Goal: Transaction & Acquisition: Book appointment/travel/reservation

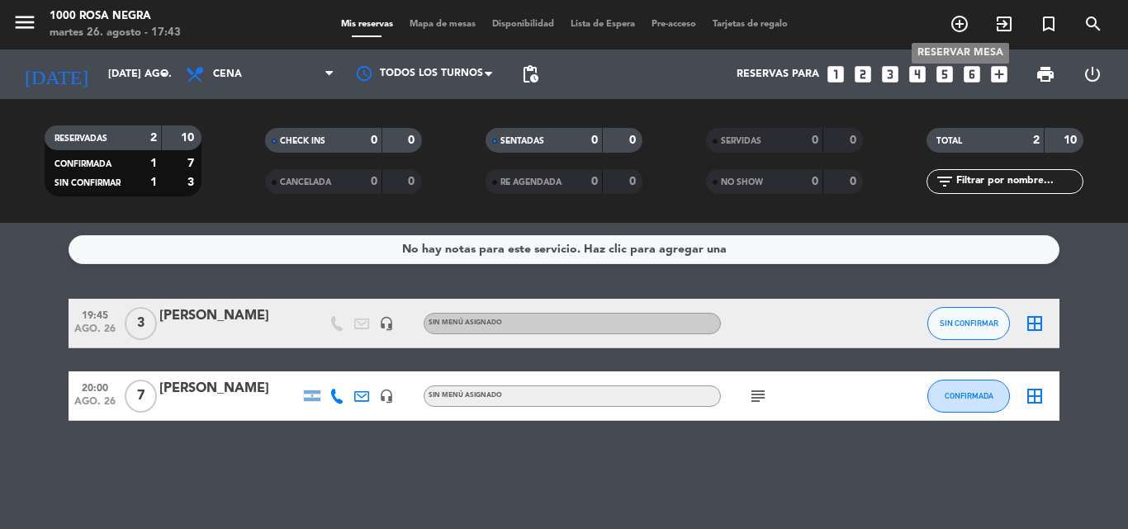
click at [958, 23] on icon "add_circle_outline" at bounding box center [959, 24] width 20 height 20
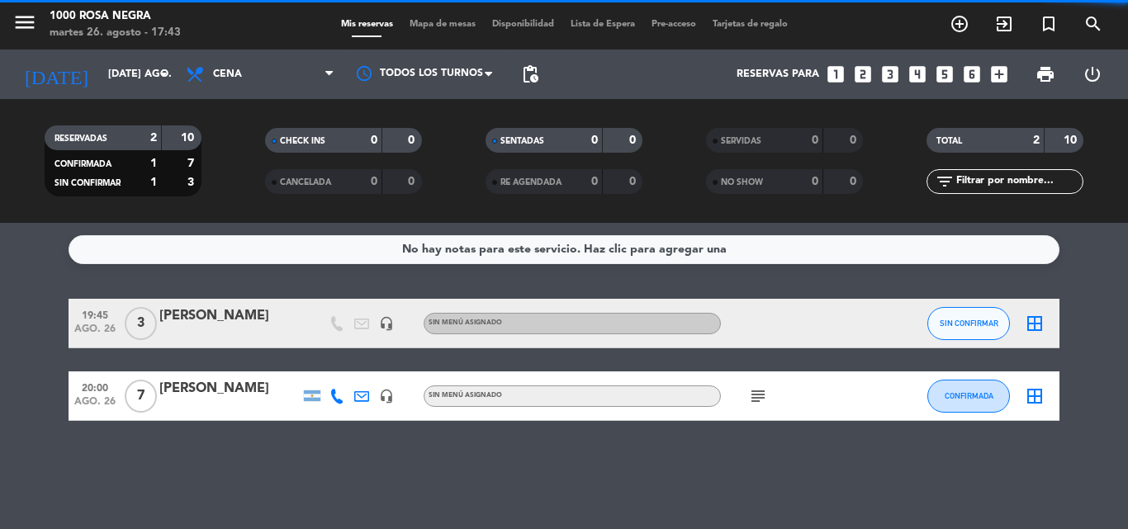
type input "6874"
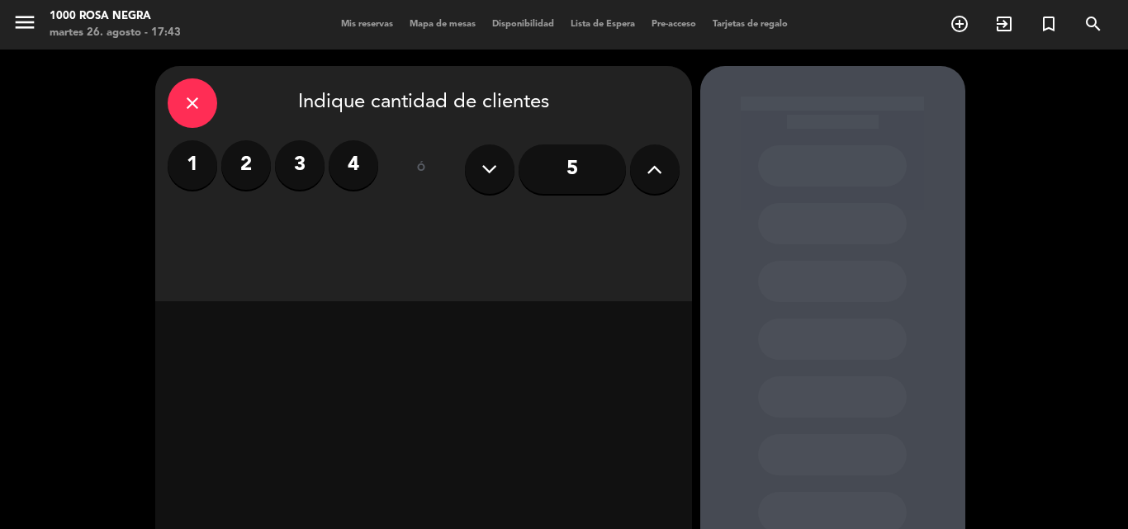
click at [645, 169] on button at bounding box center [655, 169] width 50 height 50
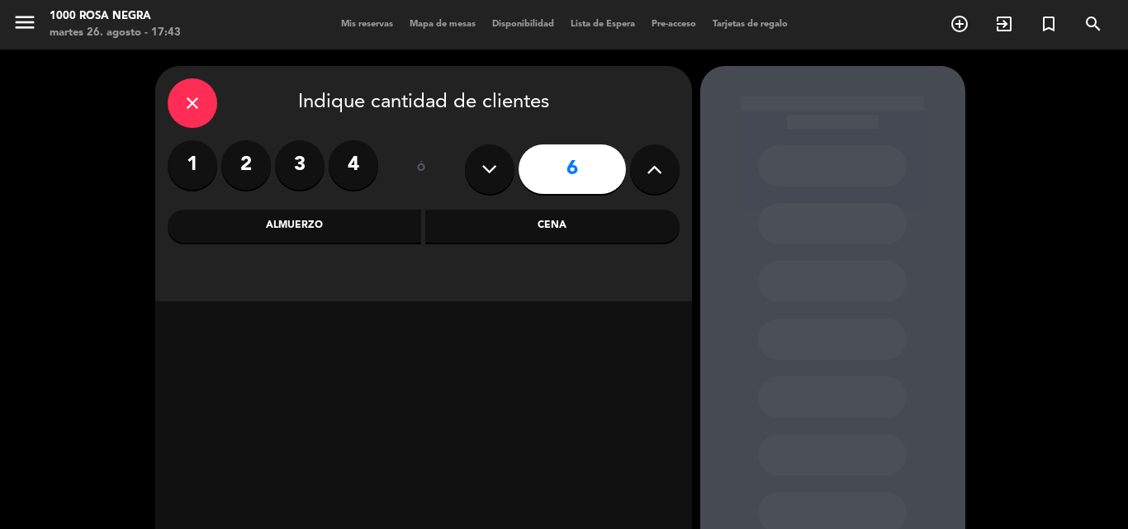
click at [305, 232] on div "Almuerzo" at bounding box center [295, 226] width 254 height 33
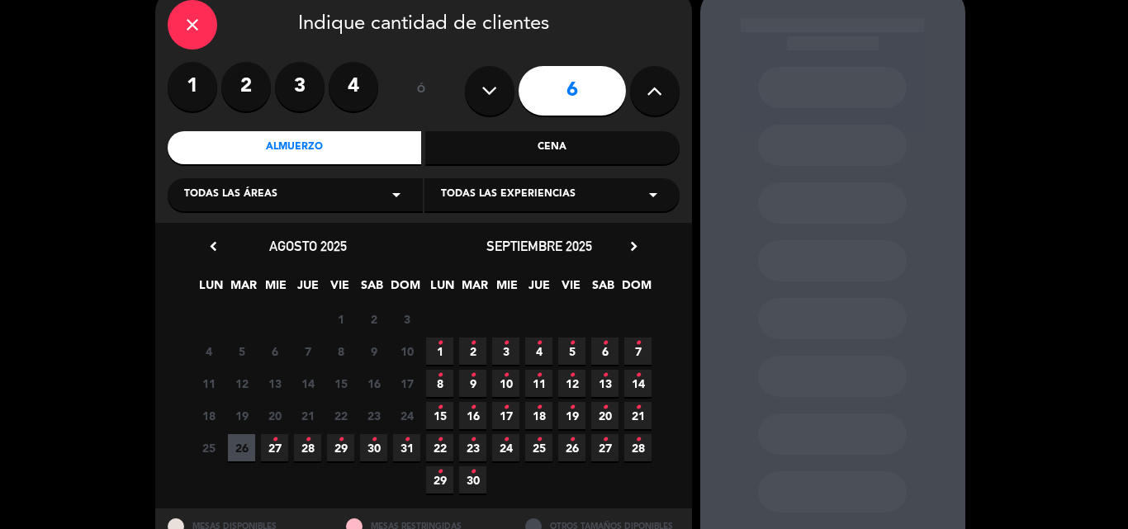
scroll to position [83, 0]
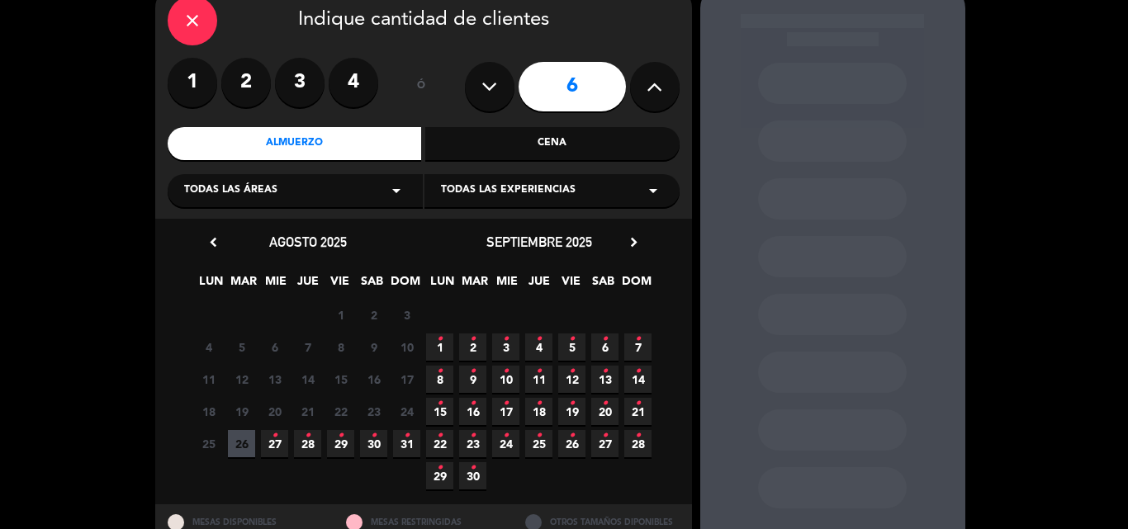
click at [312, 439] on span "28 •" at bounding box center [307, 443] width 27 height 27
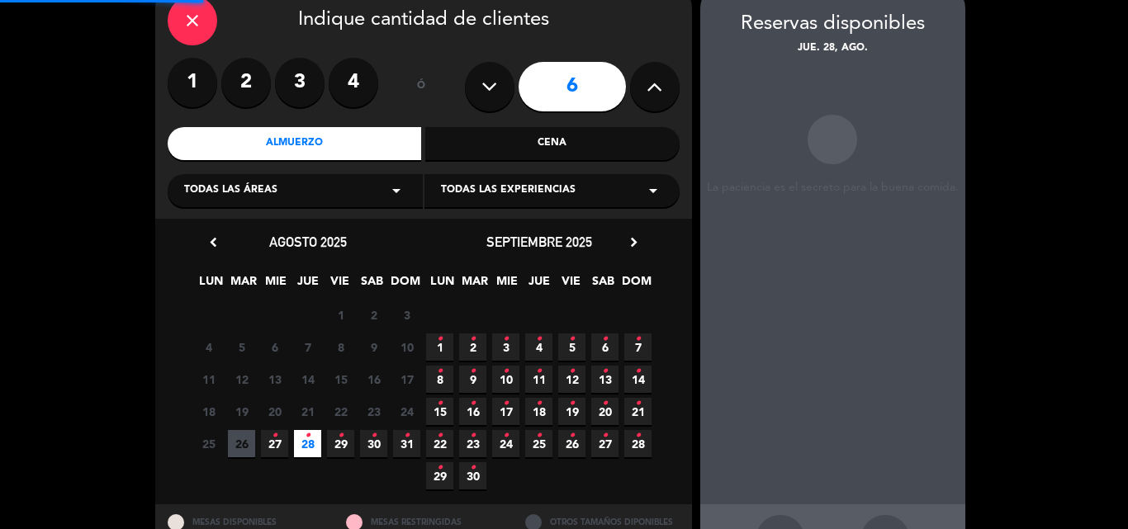
scroll to position [66, 0]
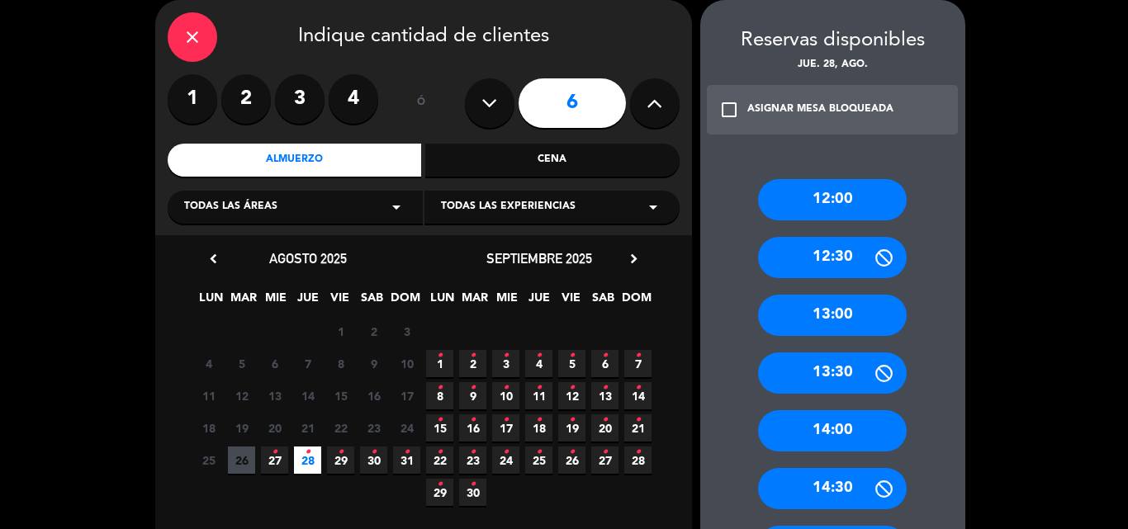
click at [849, 257] on div "12:30" at bounding box center [832, 257] width 149 height 41
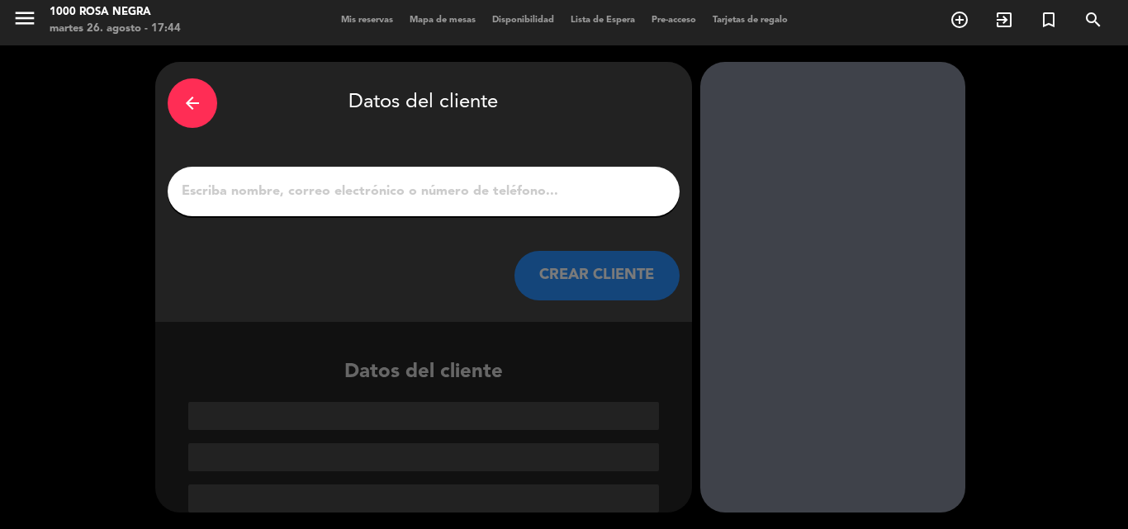
scroll to position [4, 0]
click at [414, 191] on input "1" at bounding box center [423, 191] width 487 height 23
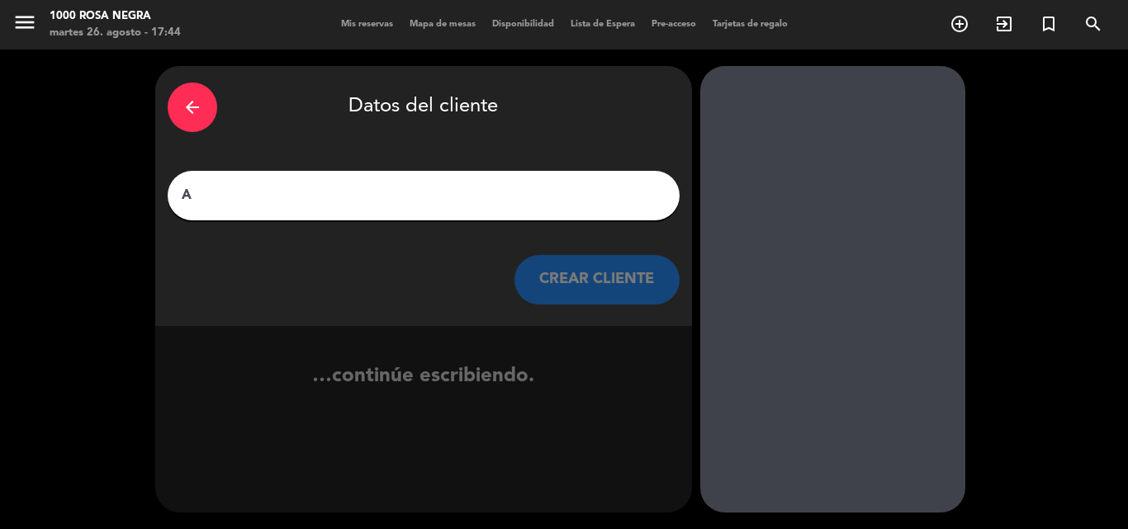
scroll to position [0, 0]
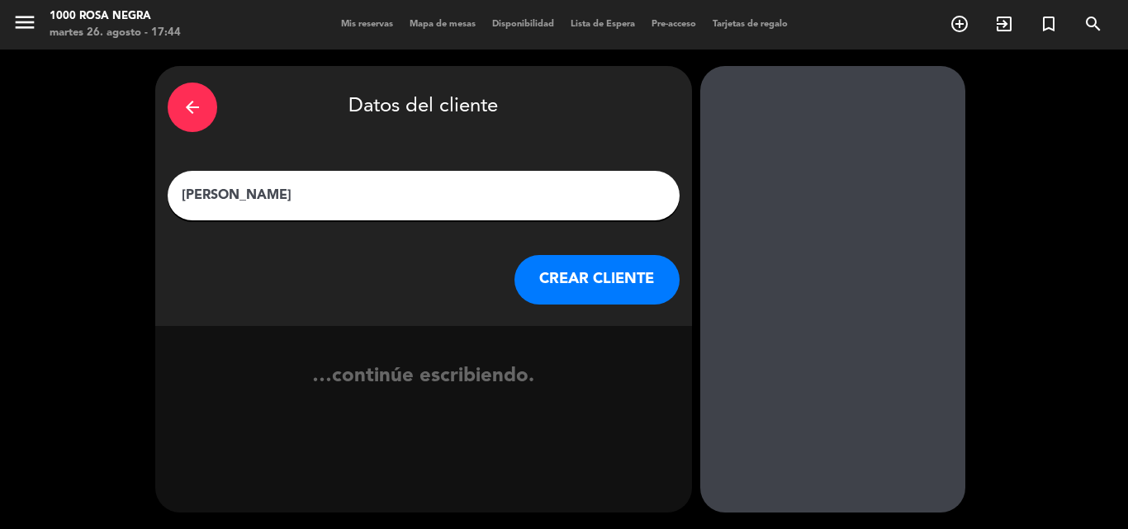
type input "[PERSON_NAME]"
click at [614, 278] on button "CREAR CLIENTE" at bounding box center [596, 280] width 165 height 50
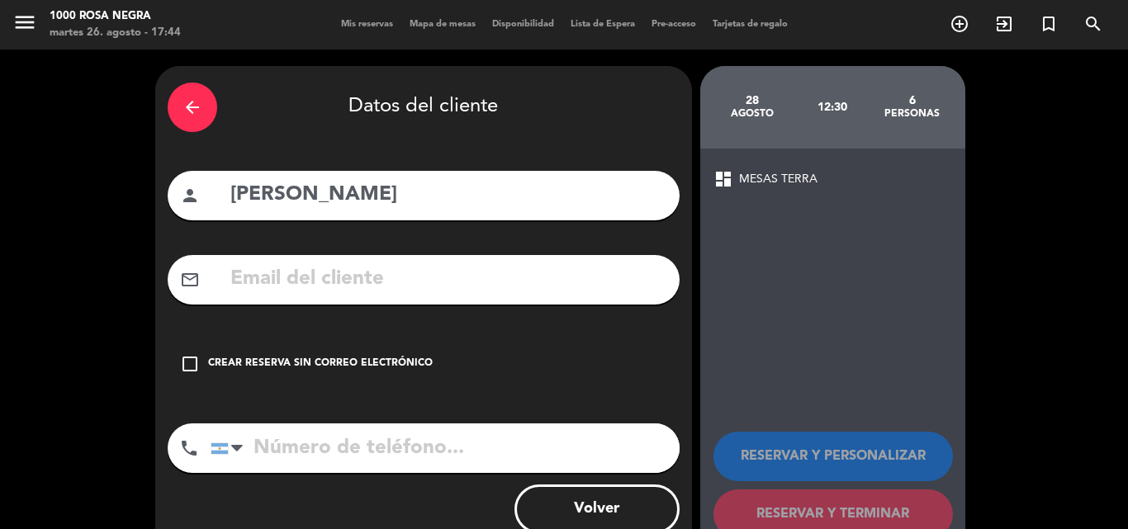
click at [466, 373] on div "check_box_outline_blank Crear reserva sin correo electrónico" at bounding box center [424, 364] width 512 height 50
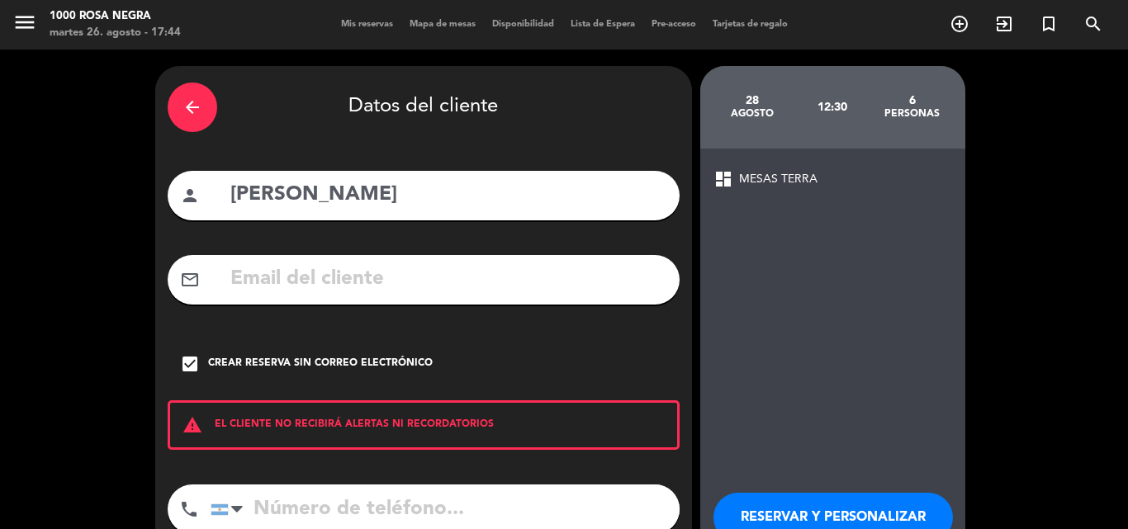
click at [428, 498] on input "tel" at bounding box center [444, 510] width 469 height 50
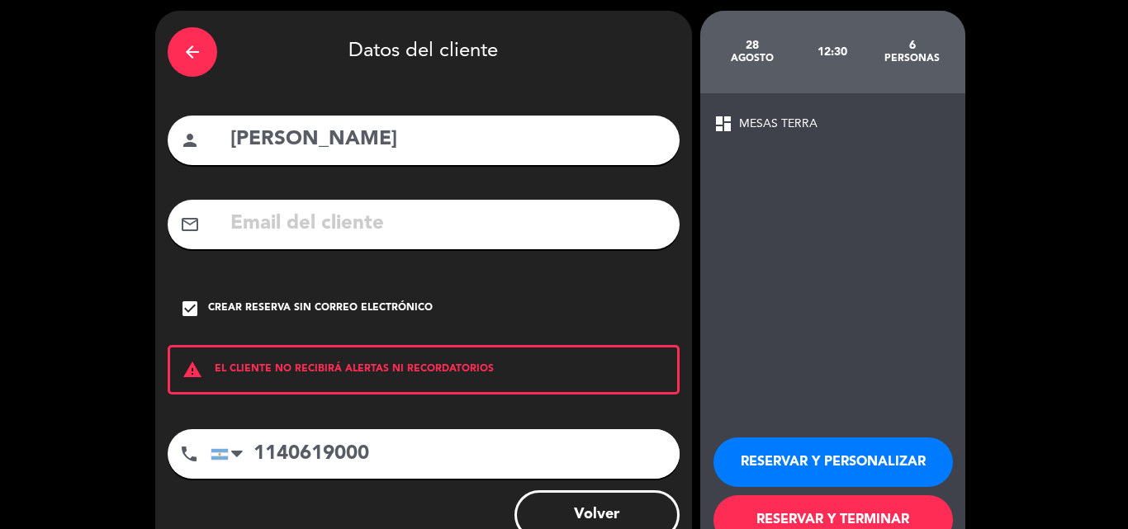
scroll to position [107, 0]
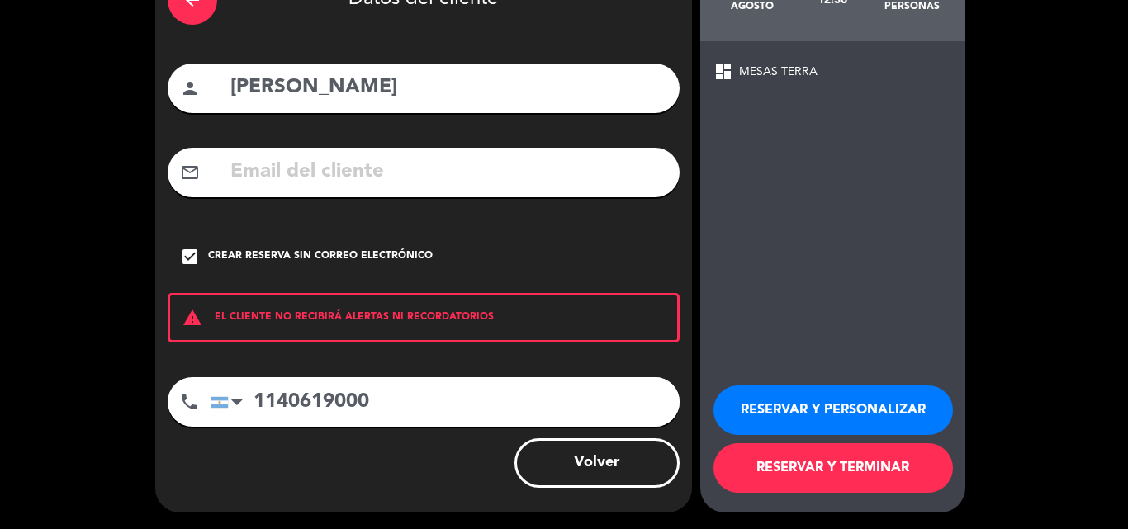
type input "1140619000"
click at [819, 464] on button "RESERVAR Y TERMINAR" at bounding box center [832, 468] width 239 height 50
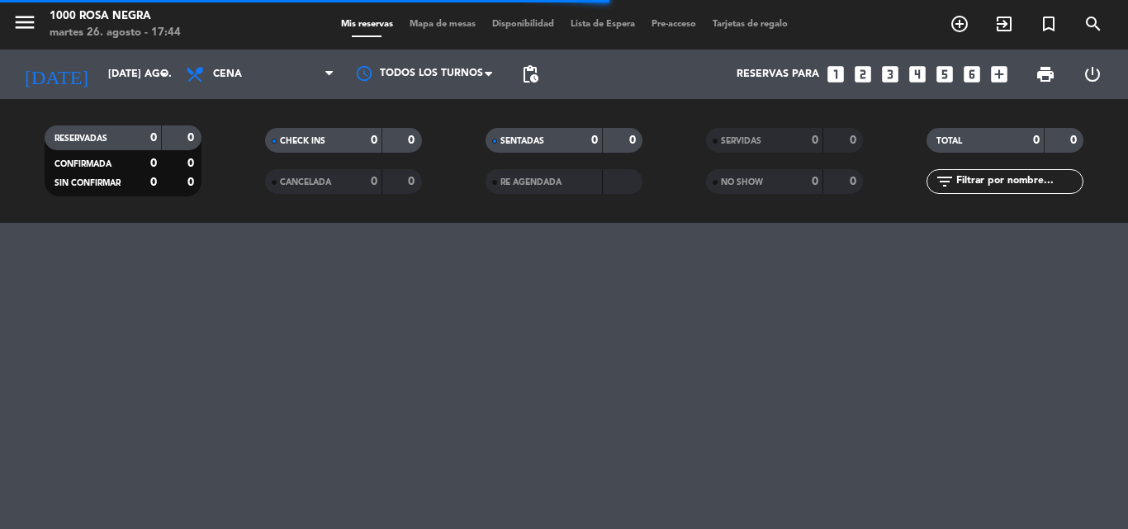
click at [943, 489] on div "menu 1000 [PERSON_NAME] Negra martes 26. agosto - 17:44 Mis reservas Mapa de me…" at bounding box center [564, 264] width 1128 height 529
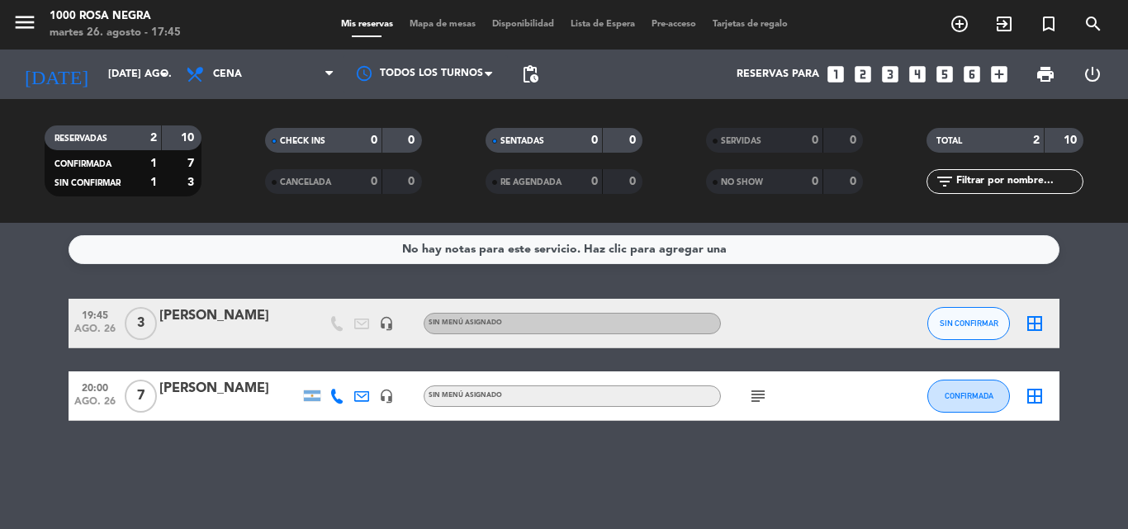
drag, startPoint x: 811, startPoint y: 561, endPoint x: 337, endPoint y: 485, distance: 479.9
click at [337, 485] on div "No hay notas para este servicio. Haz clic para agregar una 19:45 ago. 26 3 [PER…" at bounding box center [564, 376] width 1128 height 306
